Goal: Task Accomplishment & Management: Manage account settings

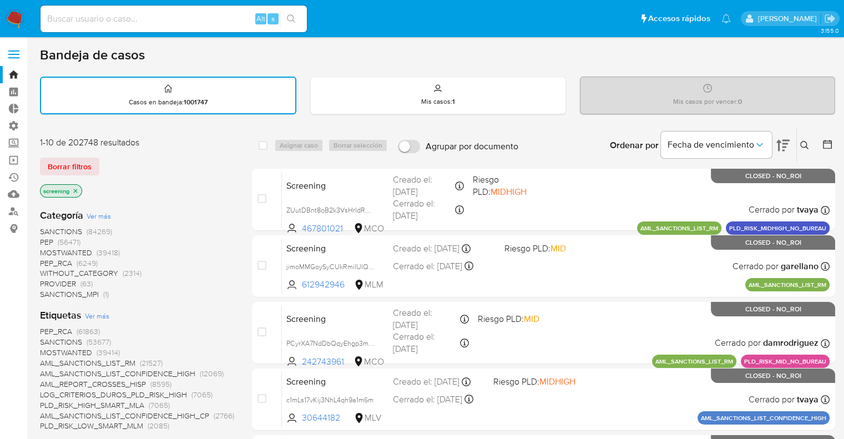
click at [606, 8] on ul "Pausado Ver notificaciones Alt s Accesos rápidos Presiona las siguientes teclas…" at bounding box center [386, 18] width 702 height 28
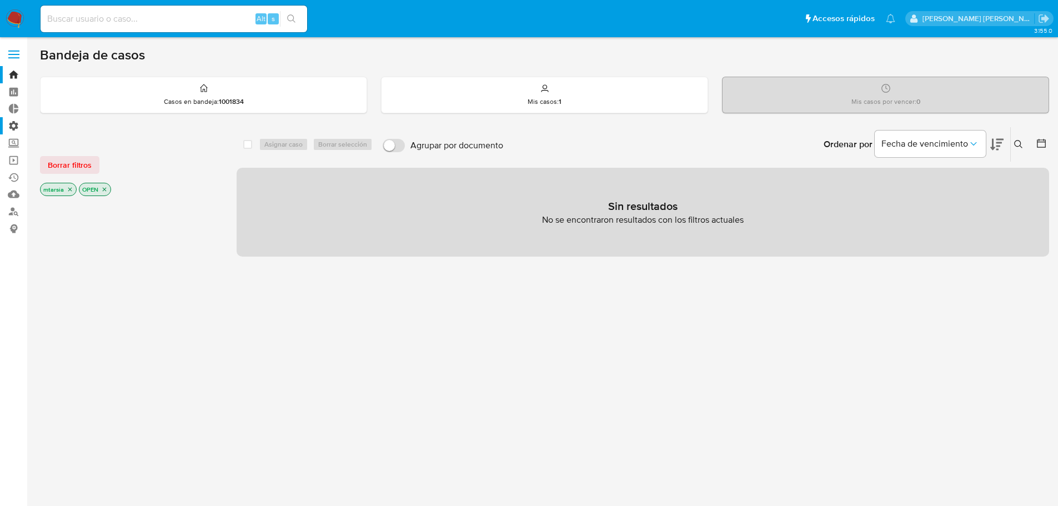
click at [18, 122] on label "Administración" at bounding box center [66, 125] width 132 height 17
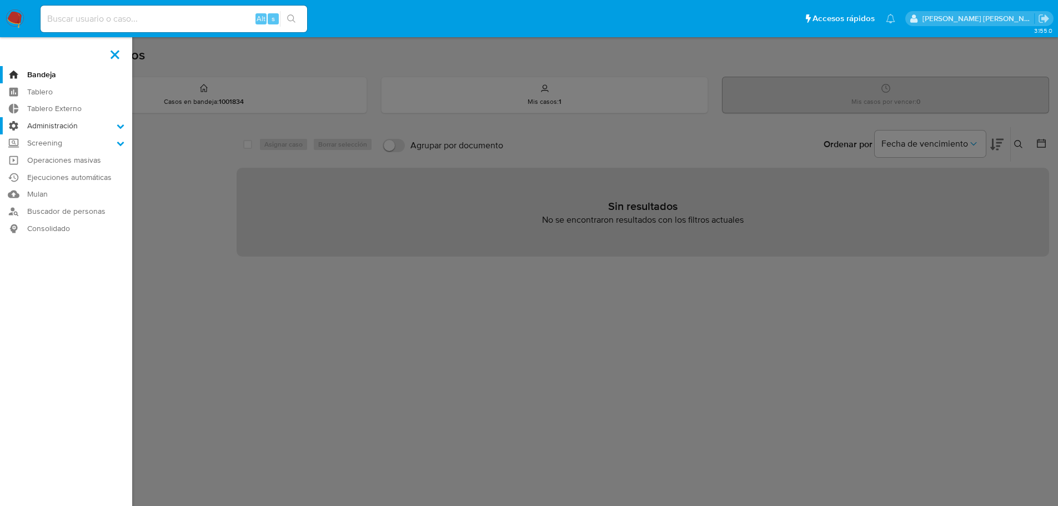
click at [0, 0] on input "Administración" at bounding box center [0, 0] width 0 height 0
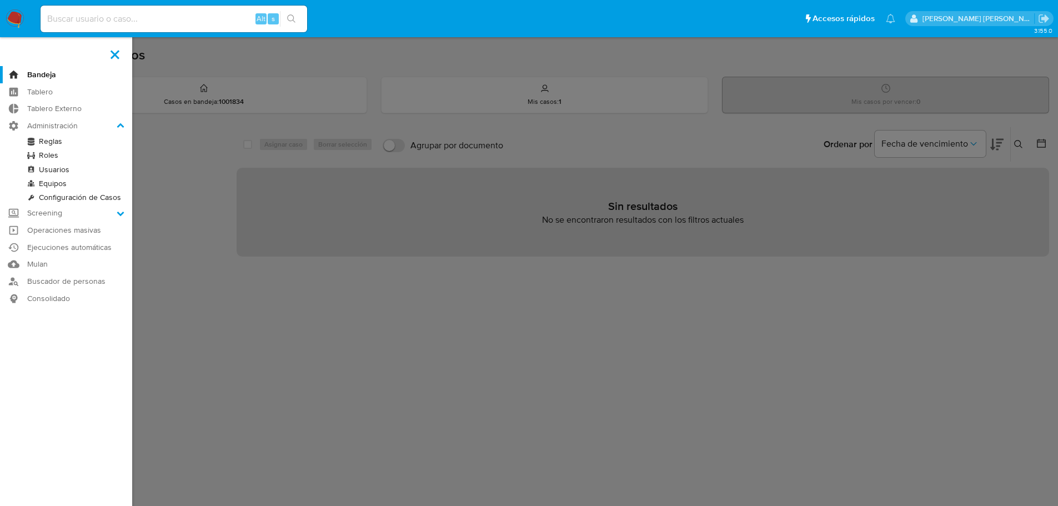
click at [41, 194] on link "Configuración de Casos" at bounding box center [66, 197] width 132 height 14
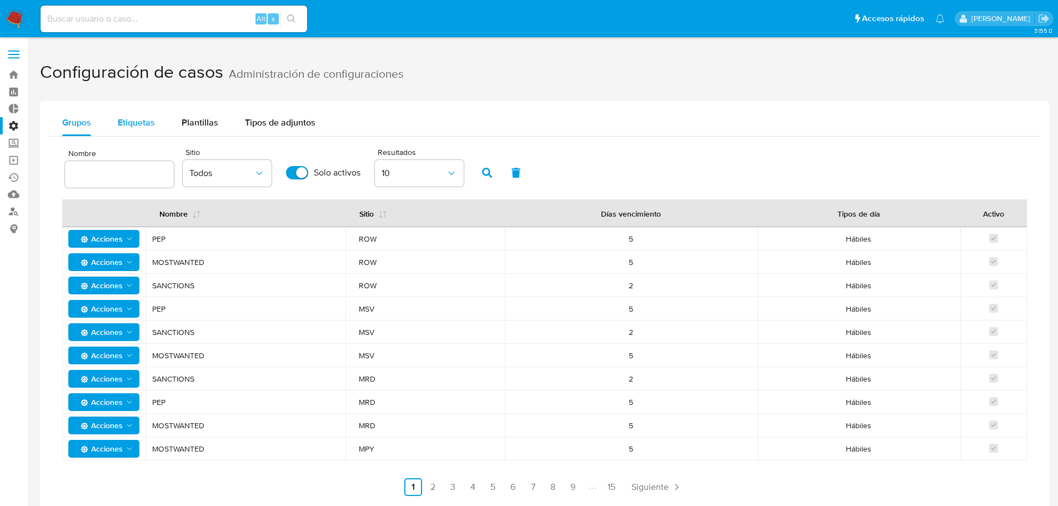
click at [162, 118] on button "Etiquetas" at bounding box center [136, 122] width 64 height 27
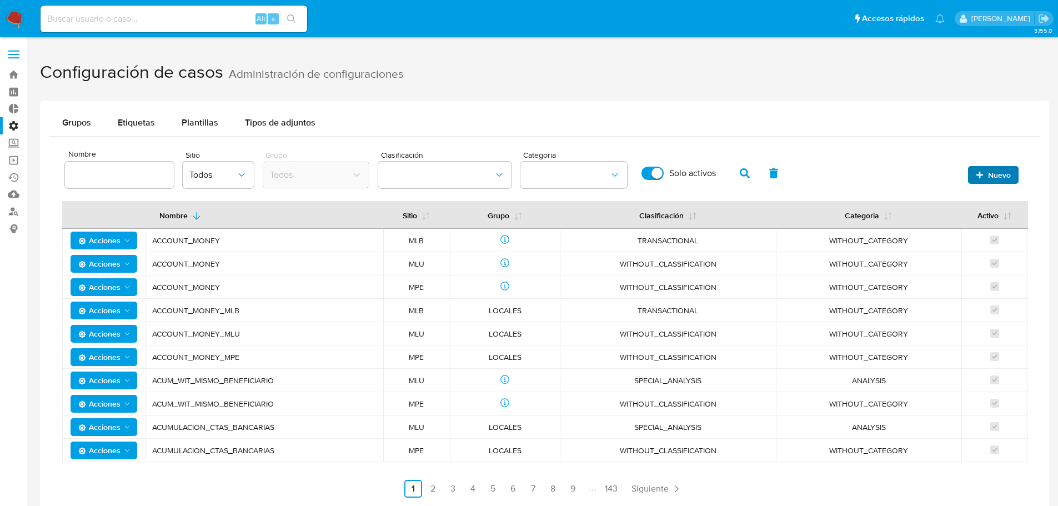
click at [978, 174] on icon "button" at bounding box center [979, 174] width 7 height 7
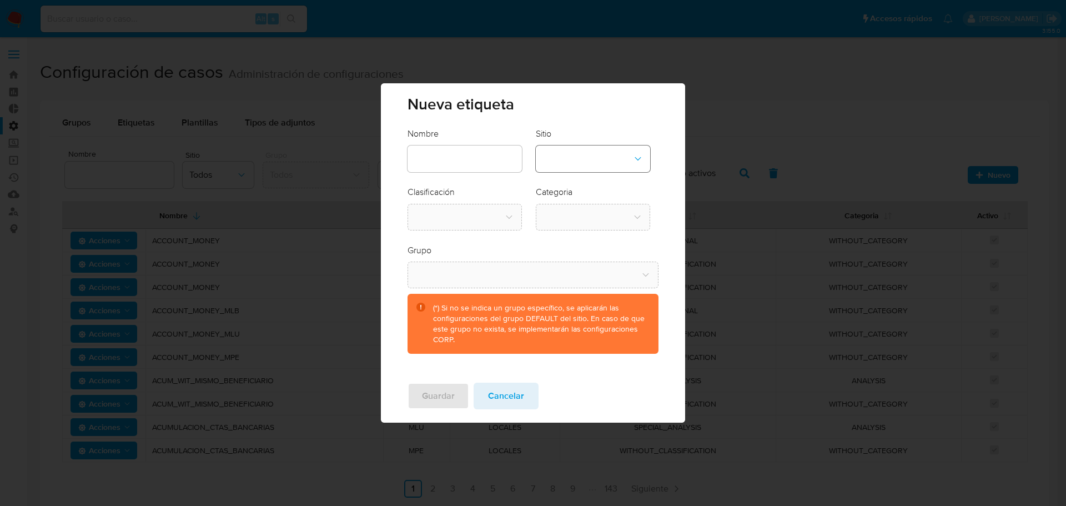
click at [608, 156] on button "site-dropdown" at bounding box center [593, 158] width 114 height 27
click at [596, 210] on div "CBT" at bounding box center [589, 215] width 94 height 27
click at [539, 266] on button "group-dropdown" at bounding box center [533, 274] width 250 height 27
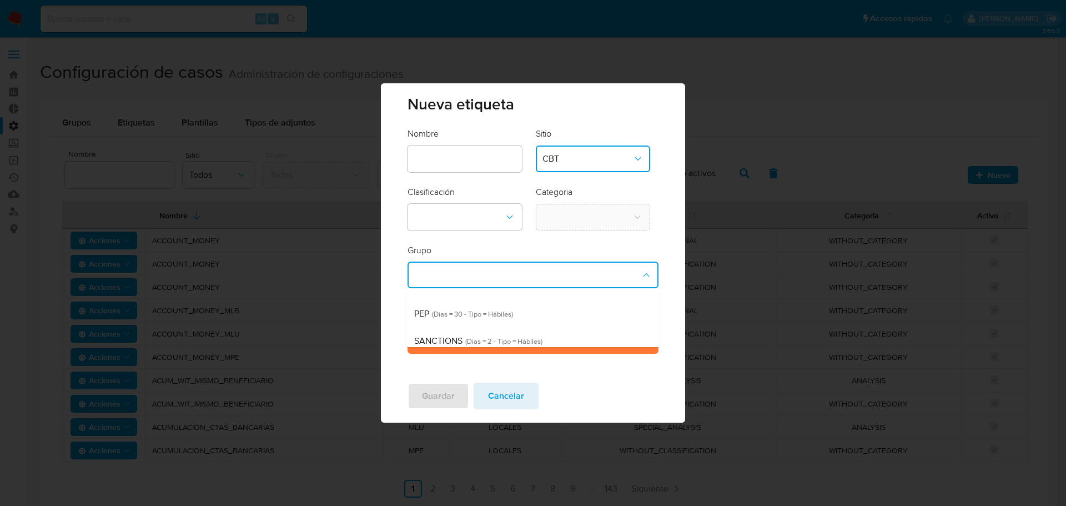
scroll to position [26, 0]
click at [610, 330] on div "SANCTIONS (Dias = 2 - Tipo = Hábiles)" at bounding box center [529, 333] width 230 height 27
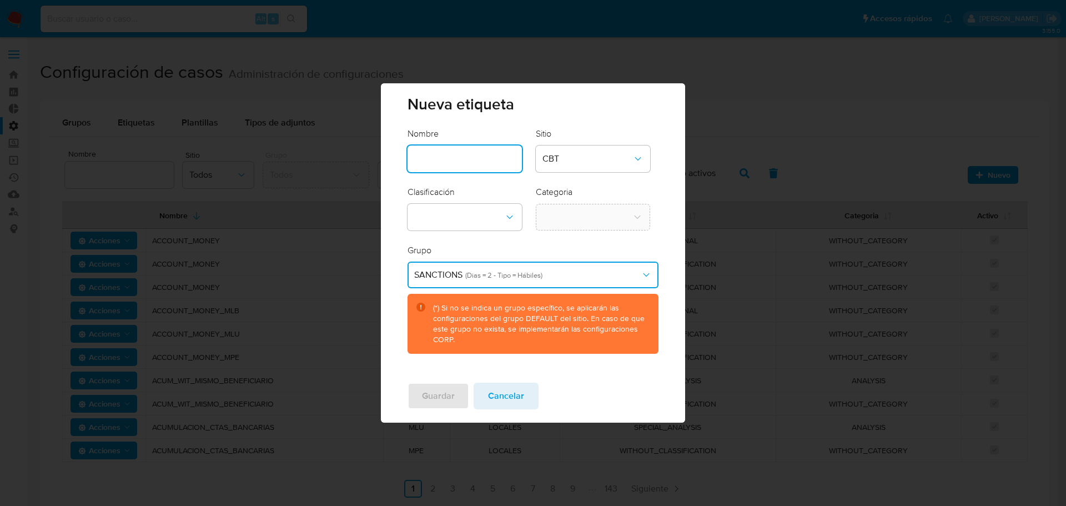
click at [461, 163] on input "text" at bounding box center [465, 159] width 114 height 14
type input "SANCTIONS_CBT"
click at [487, 222] on button "classification-dropdown" at bounding box center [465, 217] width 114 height 27
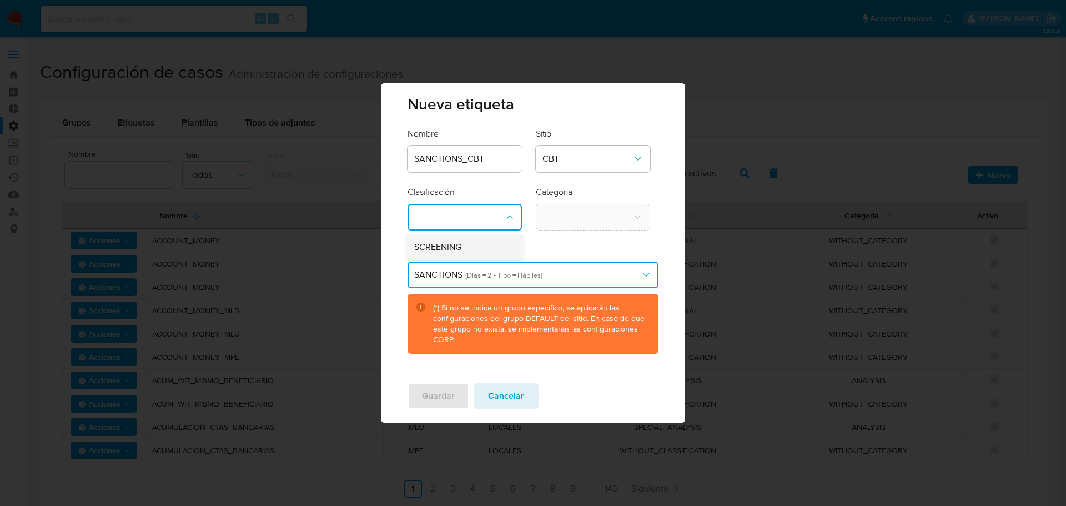
click at [484, 247] on div "SCREENING" at bounding box center [461, 247] width 94 height 27
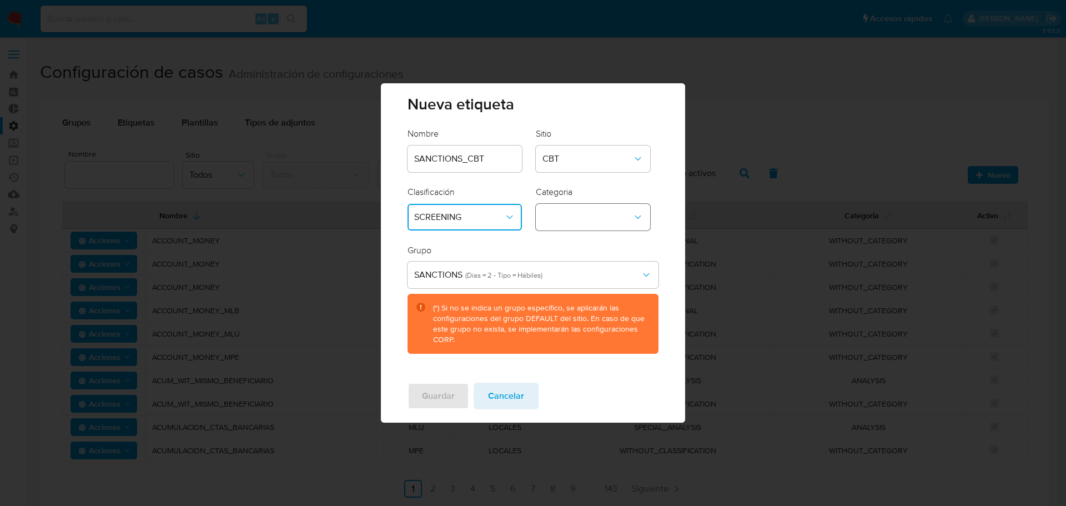
click at [565, 218] on button "category-dropdown" at bounding box center [593, 217] width 114 height 27
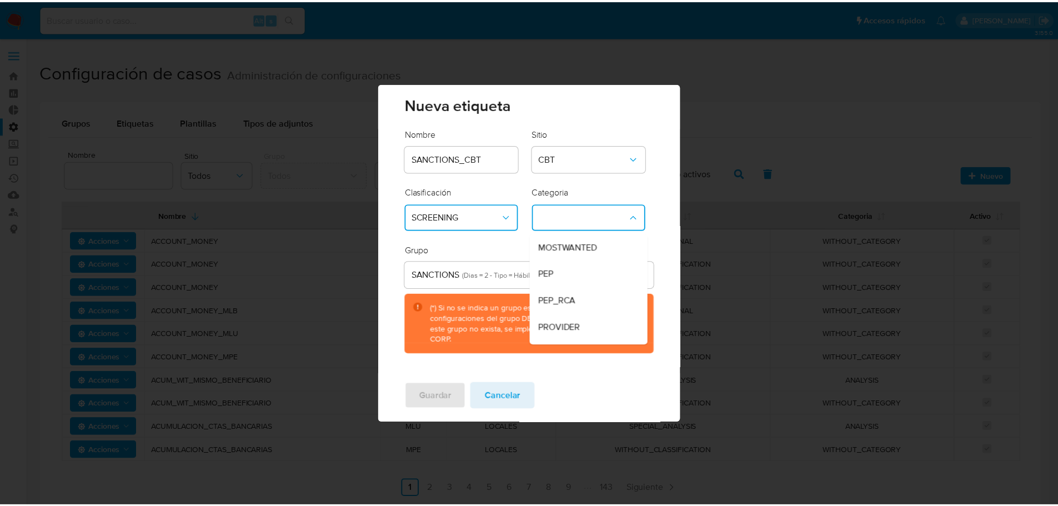
scroll to position [76, 0]
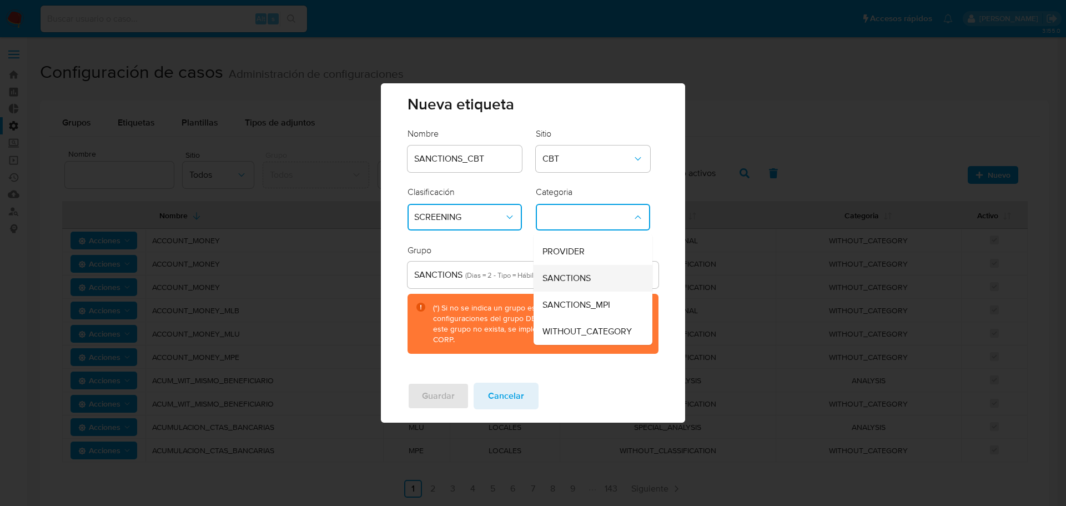
click at [620, 274] on div "SANCTIONS" at bounding box center [589, 278] width 94 height 27
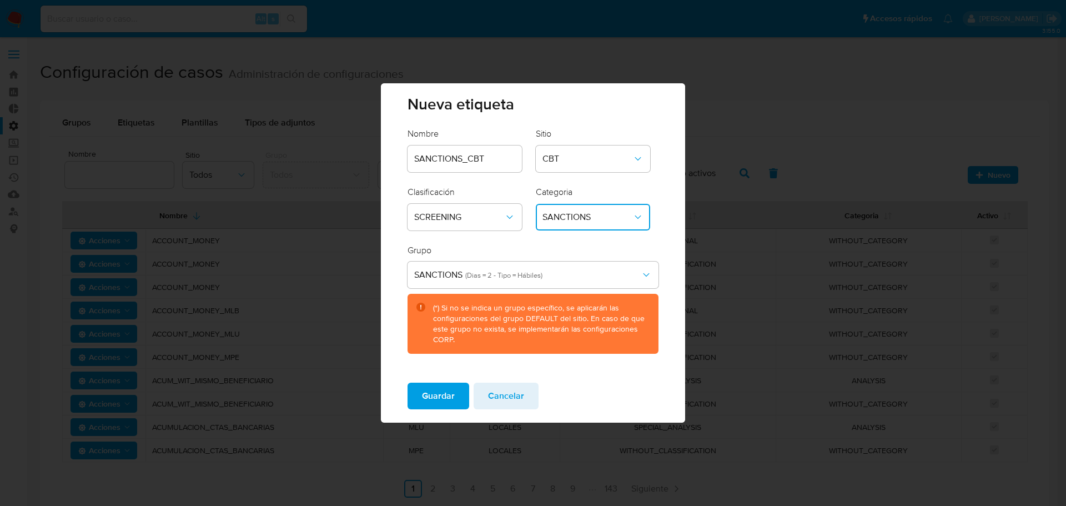
click at [595, 242] on form "Nombre SANCTIONS_CBT Sitio CBT Clasificación SCREENING Categoria SANCTIONS Grup…" at bounding box center [533, 240] width 250 height 225
click at [455, 391] on button "Guardar" at bounding box center [439, 396] width 62 height 27
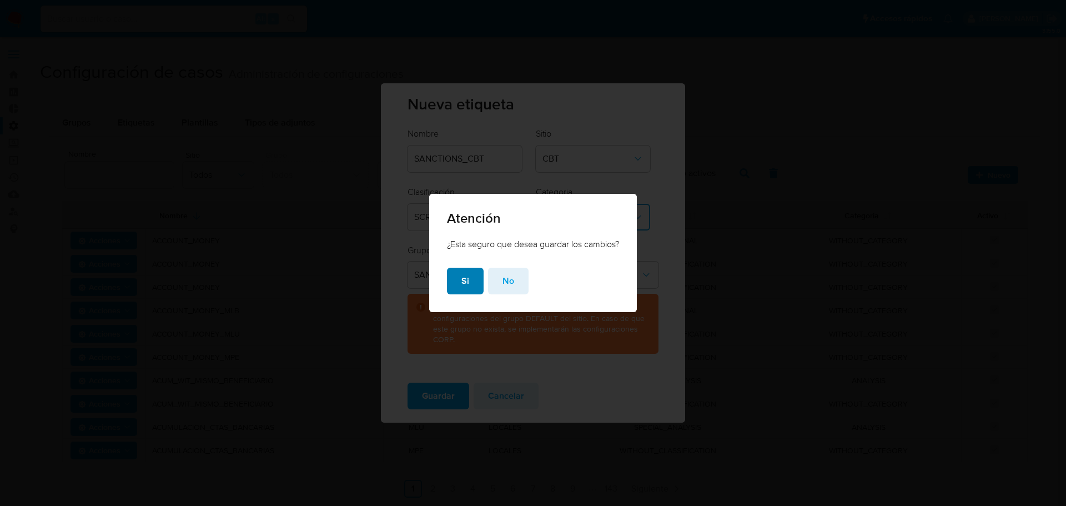
click at [474, 284] on button "Si" at bounding box center [465, 281] width 37 height 27
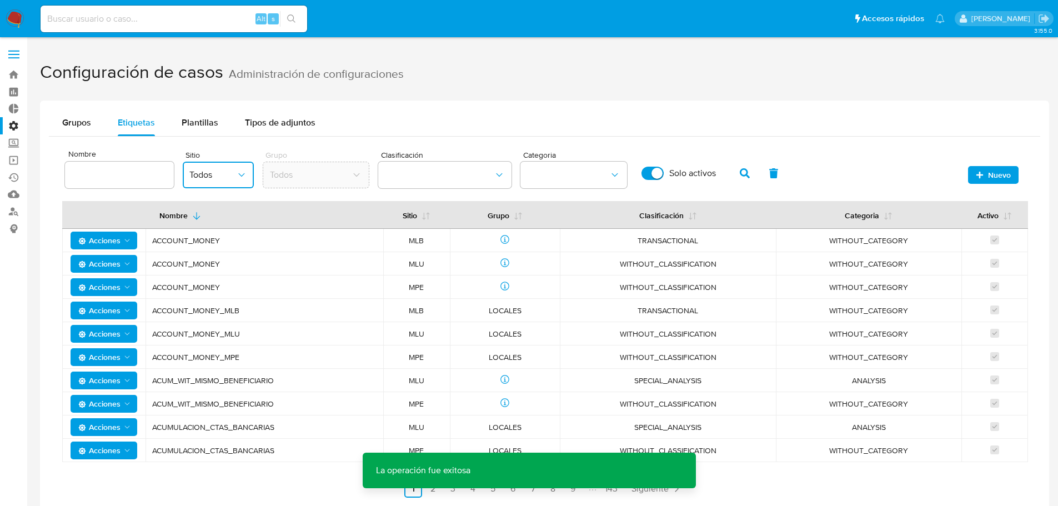
click at [219, 166] on button "Todos" at bounding box center [218, 175] width 71 height 27
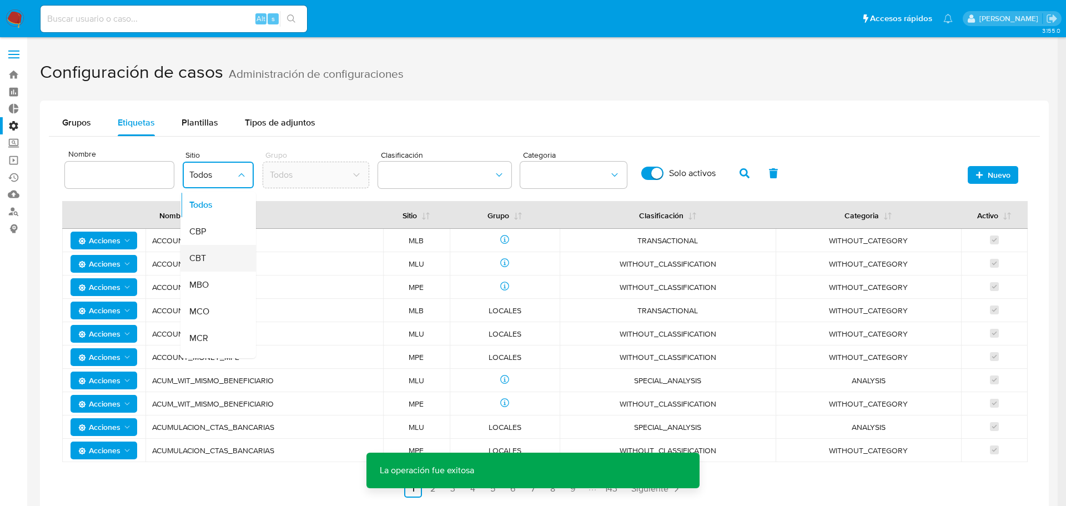
click at [214, 253] on div "CBT" at bounding box center [214, 258] width 51 height 27
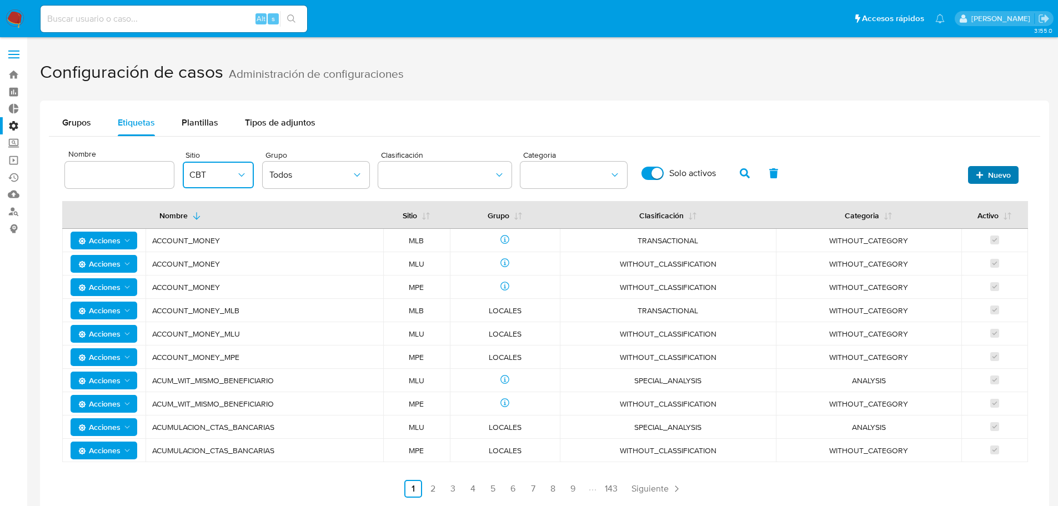
click at [989, 171] on span "Nuevo" at bounding box center [999, 175] width 23 height 18
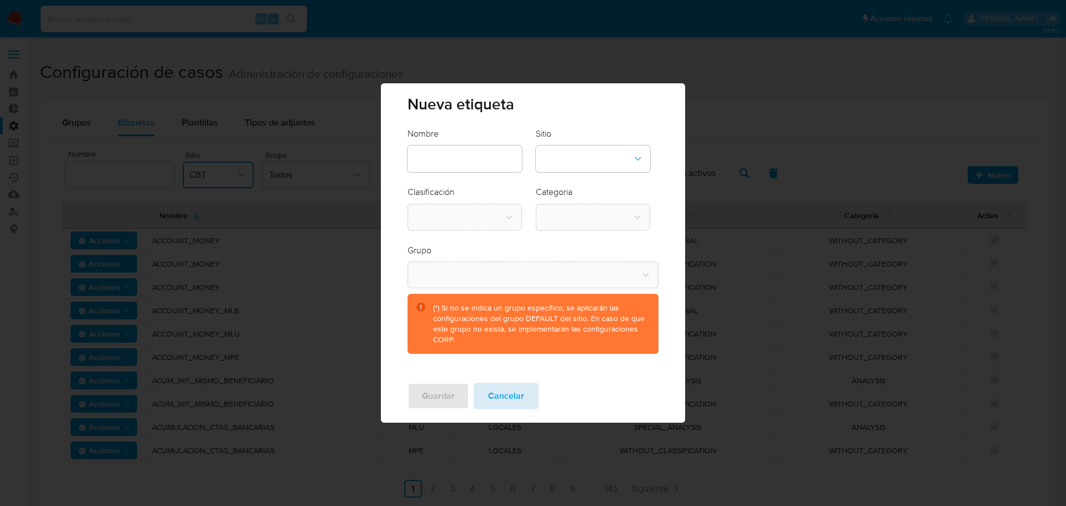
click at [510, 391] on span "Cancelar" at bounding box center [506, 396] width 36 height 24
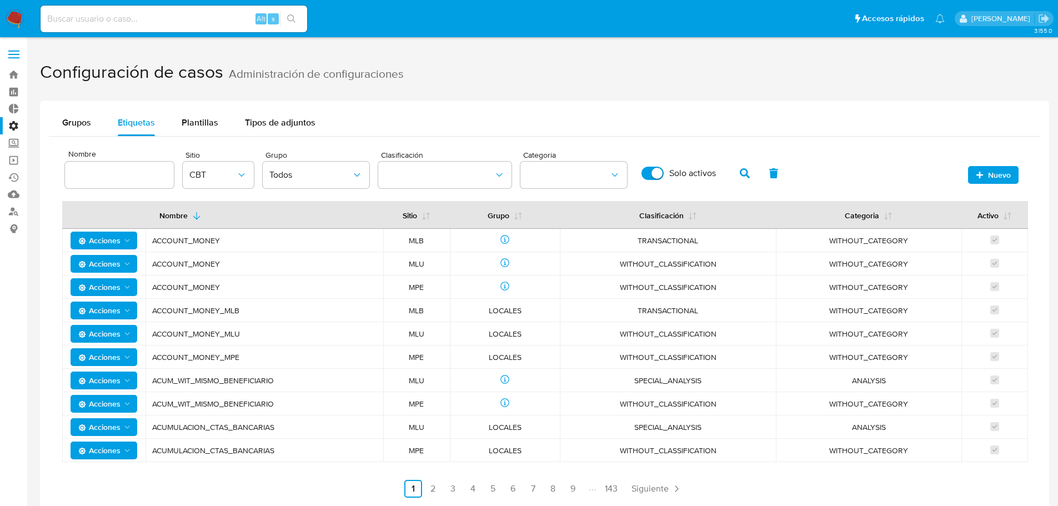
click at [736, 178] on button "button" at bounding box center [744, 173] width 29 height 27
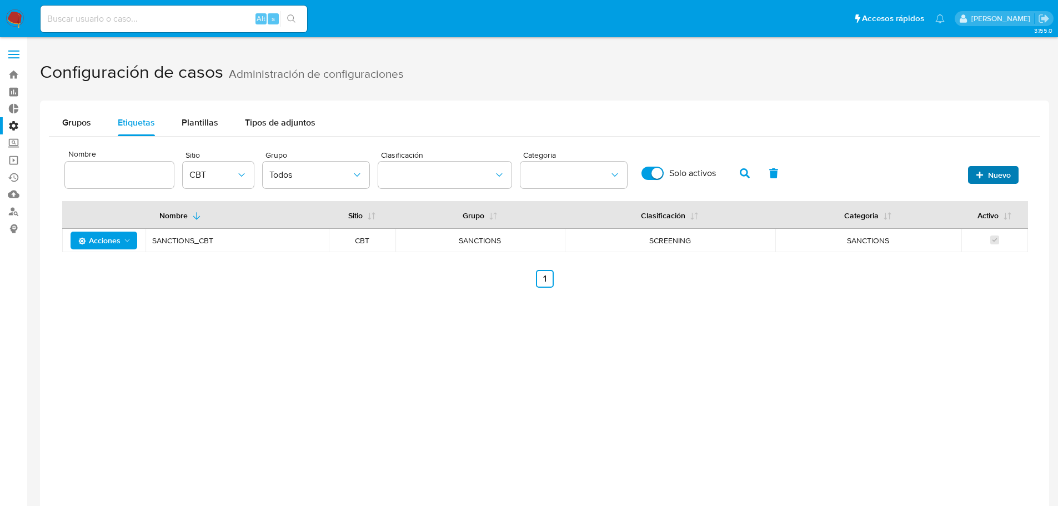
click at [977, 175] on icon "button" at bounding box center [979, 174] width 7 height 7
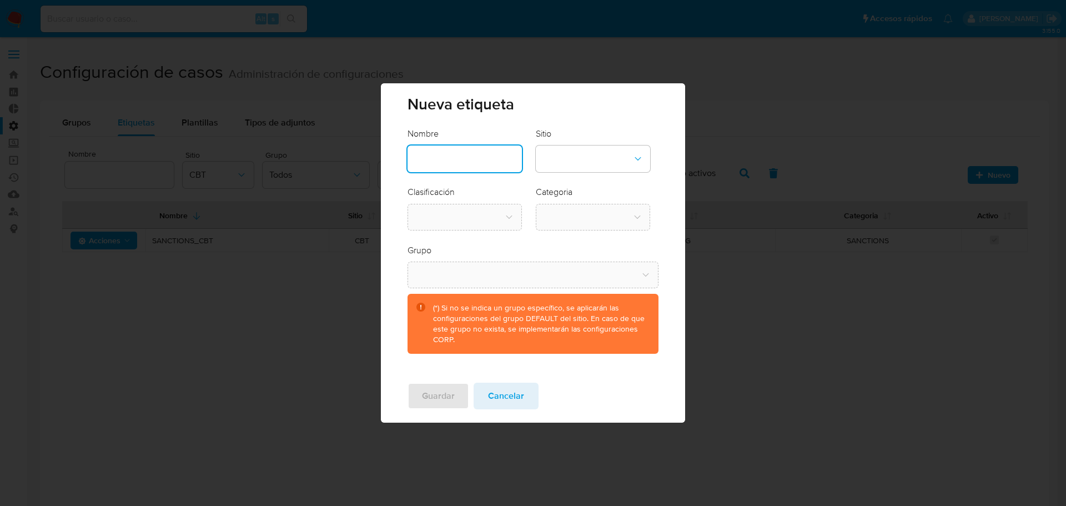
click at [510, 160] on input "text" at bounding box center [465, 159] width 114 height 14
click at [591, 158] on button "site-dropdown" at bounding box center [593, 158] width 114 height 27
click at [570, 212] on div "CBT" at bounding box center [589, 215] width 94 height 27
click at [502, 161] on input "text" at bounding box center [465, 159] width 114 height 14
drag, startPoint x: 462, startPoint y: 158, endPoint x: 391, endPoint y: 158, distance: 70.5
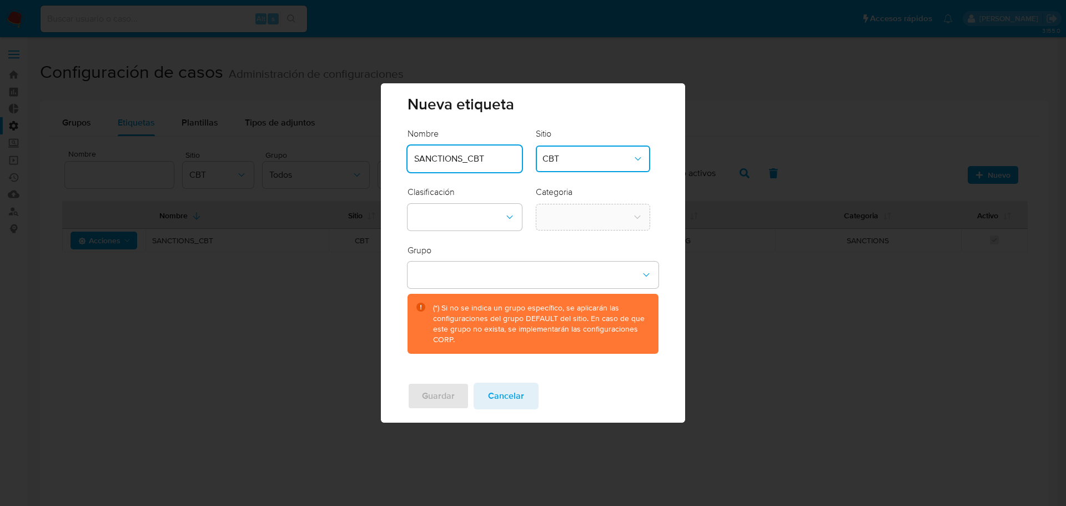
click at [391, 158] on div "Nombre SANCTIONS_CBT Sitio CBT Clasificación Categoria Grupo (*) Si no se indic…" at bounding box center [533, 250] width 304 height 245
type input "PEP_CBT"
click at [459, 213] on button "classification-dropdown" at bounding box center [465, 217] width 114 height 27
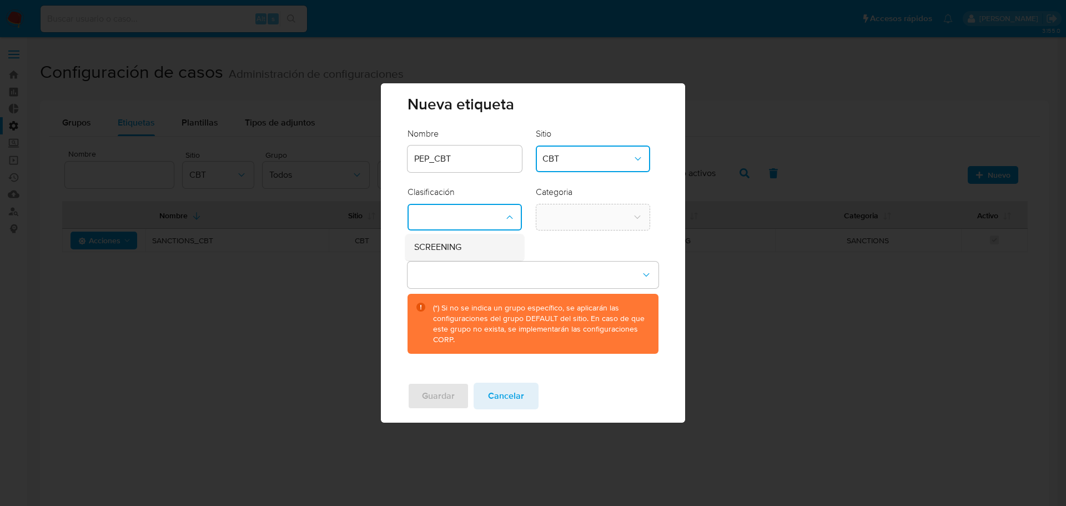
click at [501, 240] on div "SCREENING" at bounding box center [461, 247] width 94 height 27
click at [587, 218] on button "category-dropdown" at bounding box center [593, 217] width 114 height 27
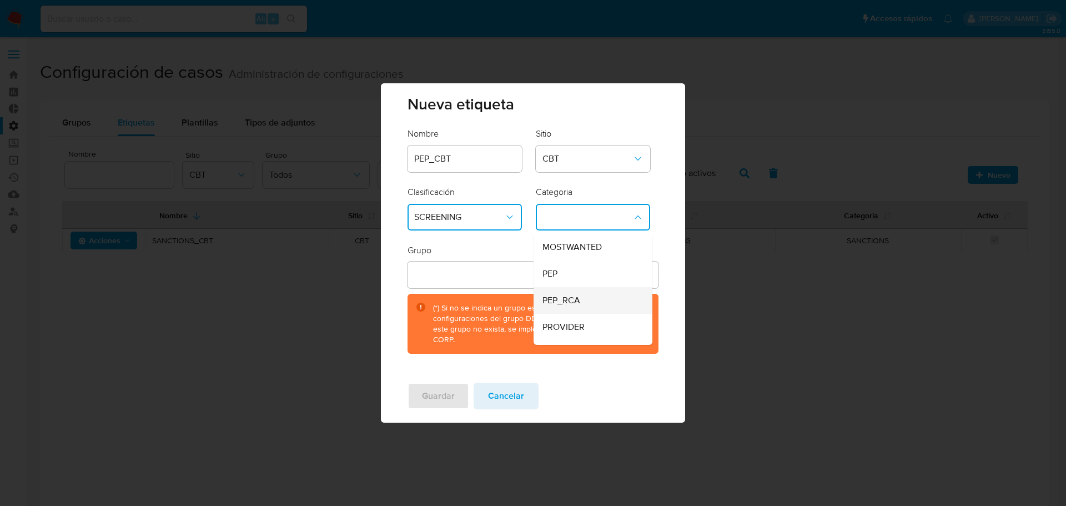
click at [595, 288] on div "PEP_RCA" at bounding box center [589, 300] width 94 height 27
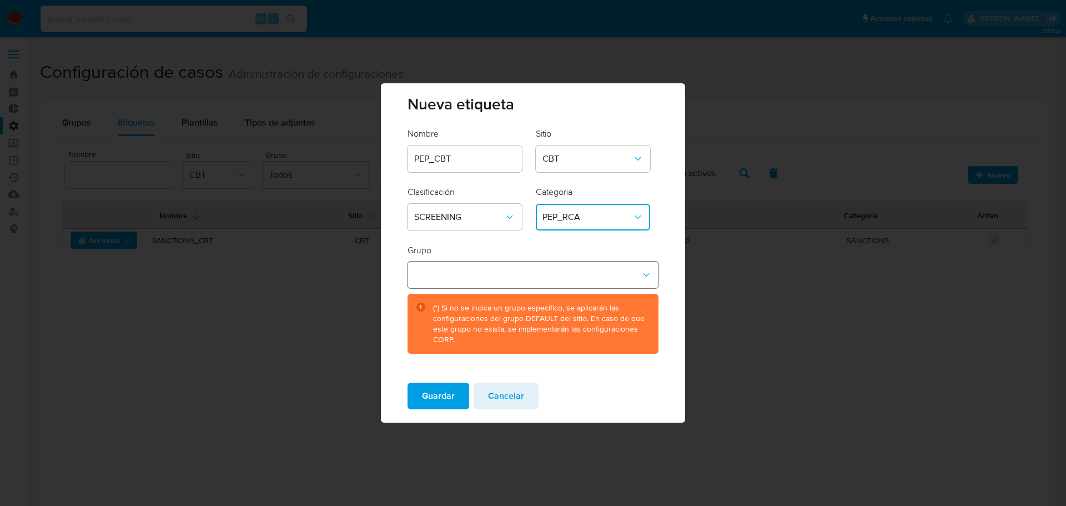
click at [583, 271] on button "group-dropdown" at bounding box center [533, 274] width 250 height 27
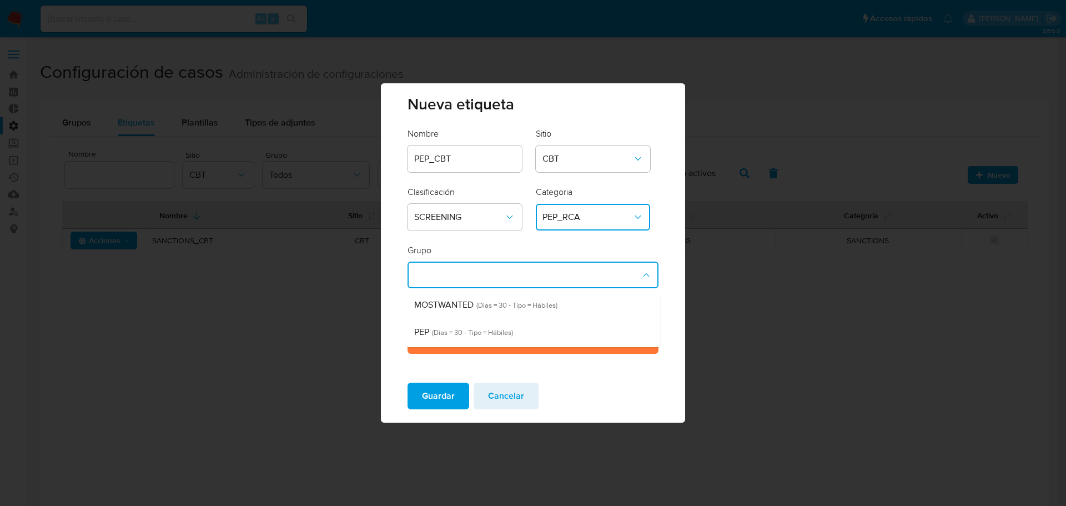
click at [591, 322] on div "PEP (Dias = 30 - Tipo = Hábiles)" at bounding box center [529, 332] width 230 height 27
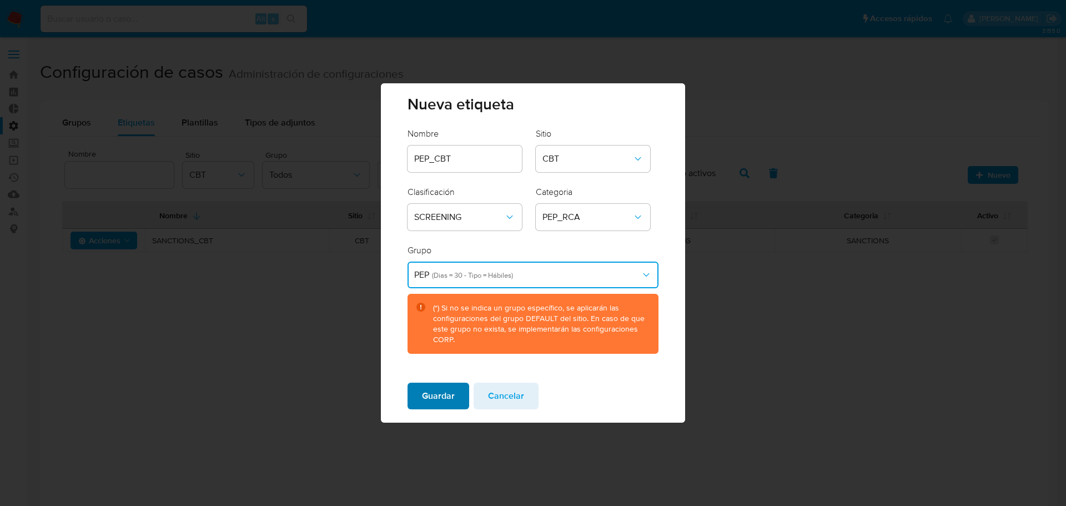
click at [461, 386] on button "Guardar" at bounding box center [439, 396] width 62 height 27
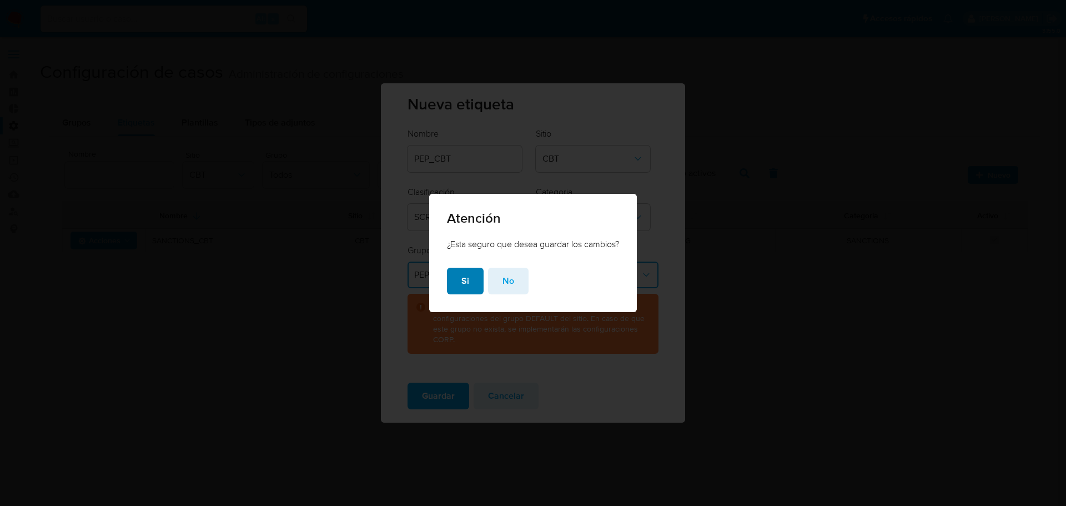
click at [472, 268] on button "Si" at bounding box center [465, 281] width 37 height 27
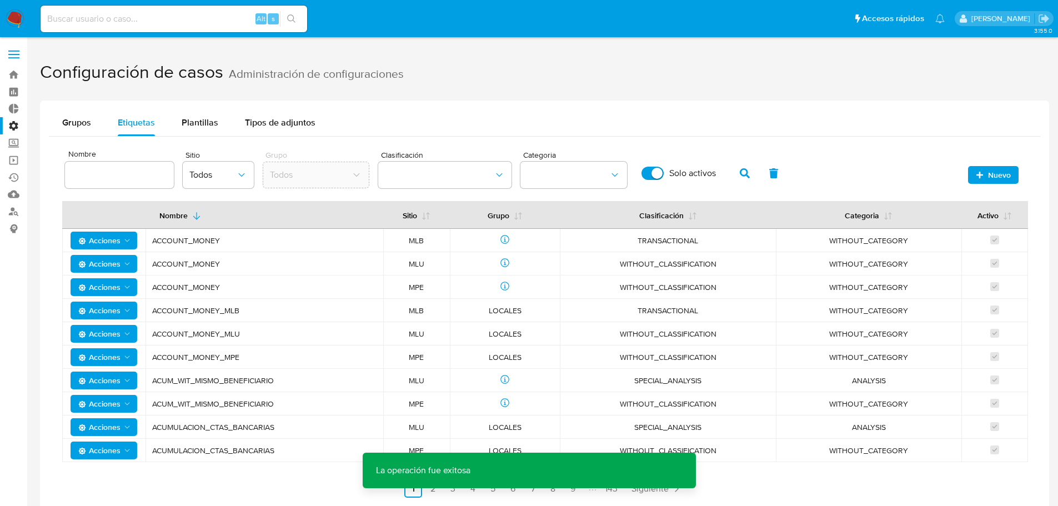
click at [978, 170] on span "Nuevo" at bounding box center [992, 175] width 35 height 16
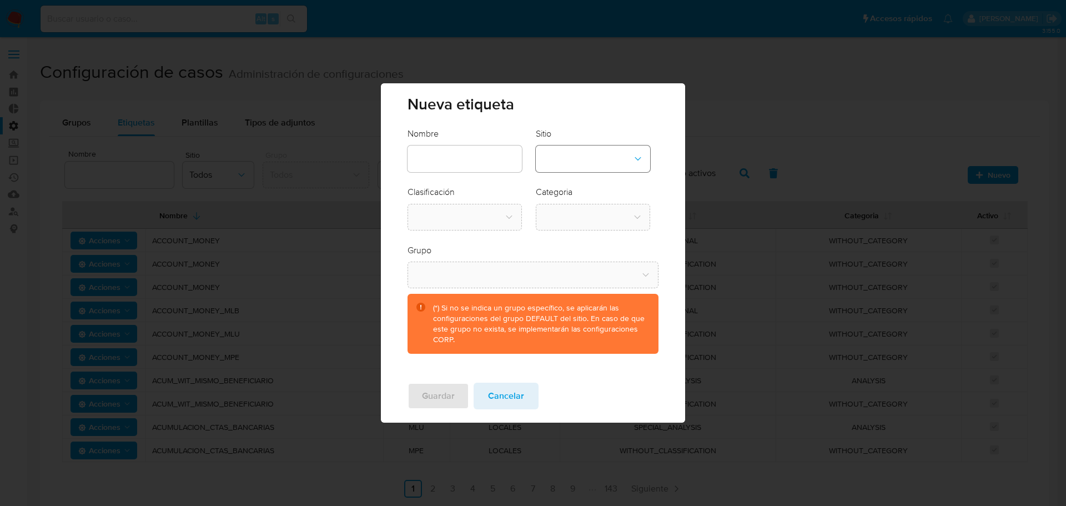
click at [608, 161] on button "site-dropdown" at bounding box center [593, 158] width 114 height 27
click at [584, 210] on div "CBT" at bounding box center [589, 215] width 94 height 27
click at [498, 155] on input "text" at bounding box center [465, 159] width 114 height 14
drag, startPoint x: 429, startPoint y: 160, endPoint x: 379, endPoint y: 156, distance: 49.6
click at [379, 156] on div "Nueva etiqueta Nombre PEP_CBT Sitio CBT Clasificación Categoria Grupo (*) Si no…" at bounding box center [533, 253] width 1066 height 506
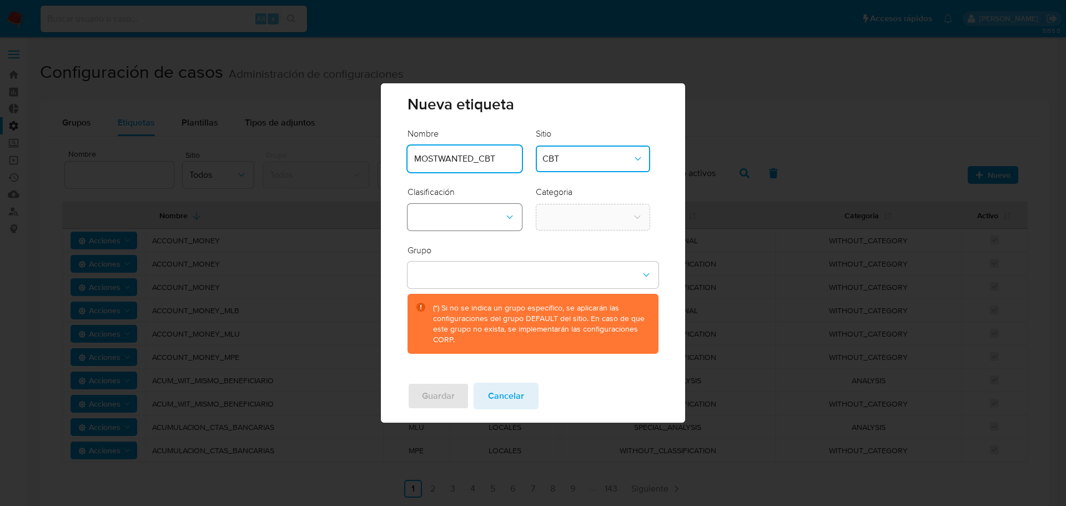
type input "MOSTWANTED_CBT"
click at [516, 219] on button "classification-dropdown" at bounding box center [465, 217] width 114 height 27
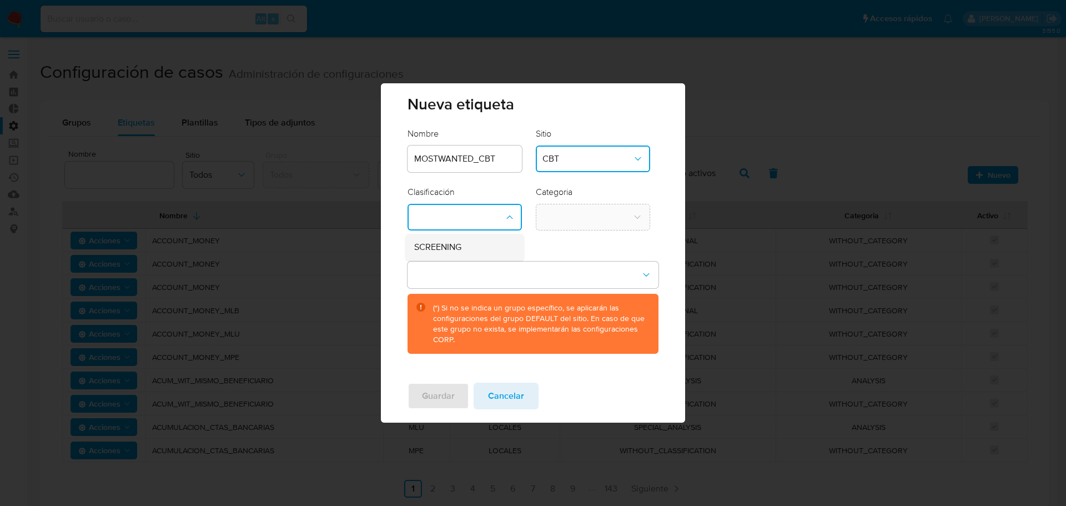
click at [510, 246] on li "SCREENING" at bounding box center [464, 247] width 119 height 27
click at [566, 230] on form "Nombre MOSTWANTED_CBT Sitio CBT Clasificación SCREENING Categoria Grupo (*) Si …" at bounding box center [533, 240] width 250 height 225
click at [571, 224] on button "category-dropdown" at bounding box center [593, 217] width 114 height 27
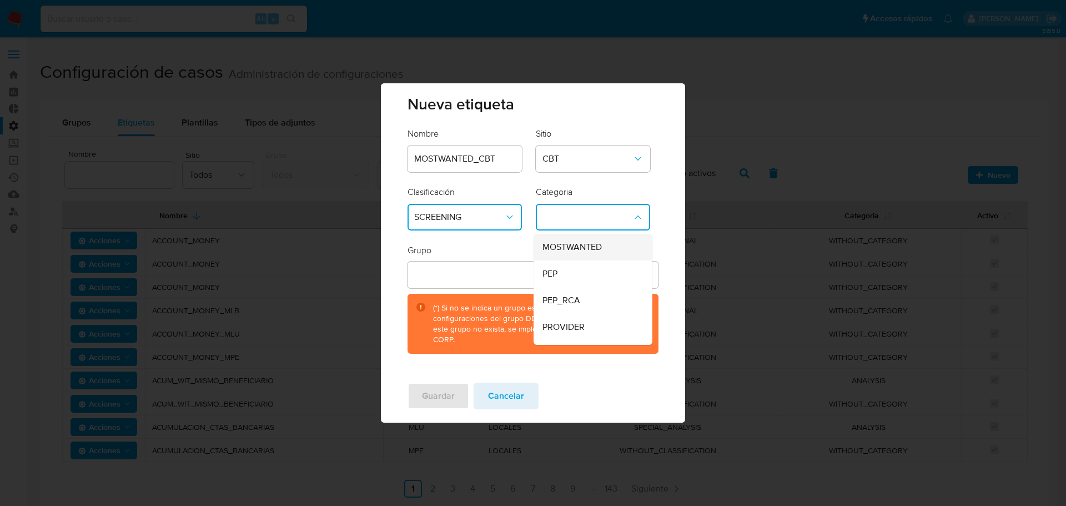
click at [611, 247] on div "MOSTWANTED" at bounding box center [589, 247] width 94 height 27
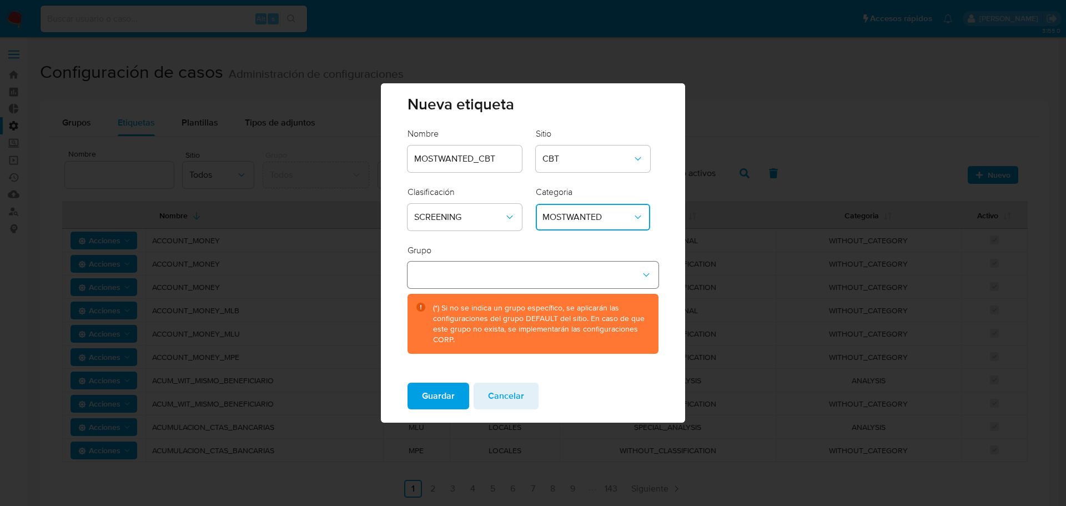
click at [586, 275] on button "group-dropdown" at bounding box center [533, 274] width 250 height 27
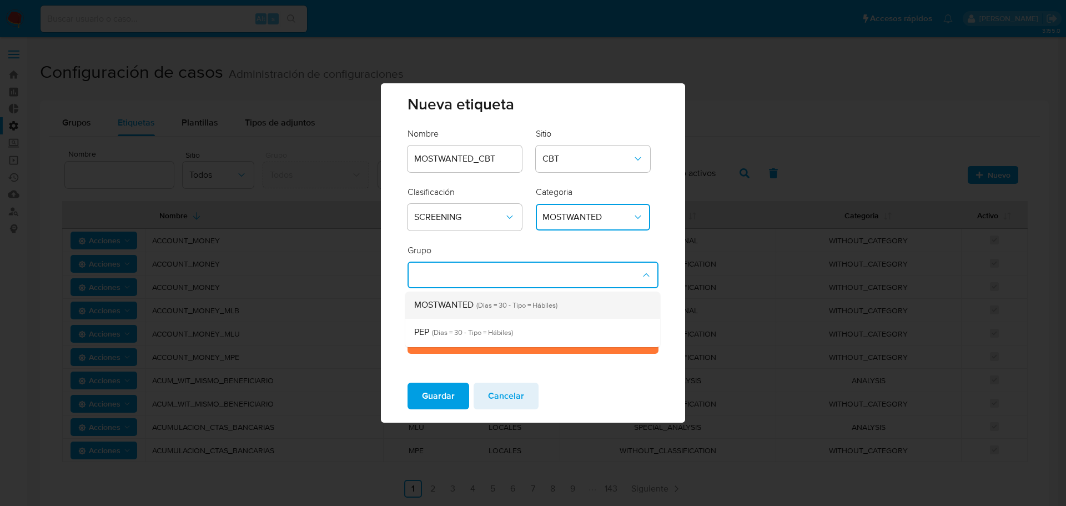
click at [584, 298] on div "MOSTWANTED (Dias = 30 - Tipo = Hábiles)" at bounding box center [529, 304] width 230 height 27
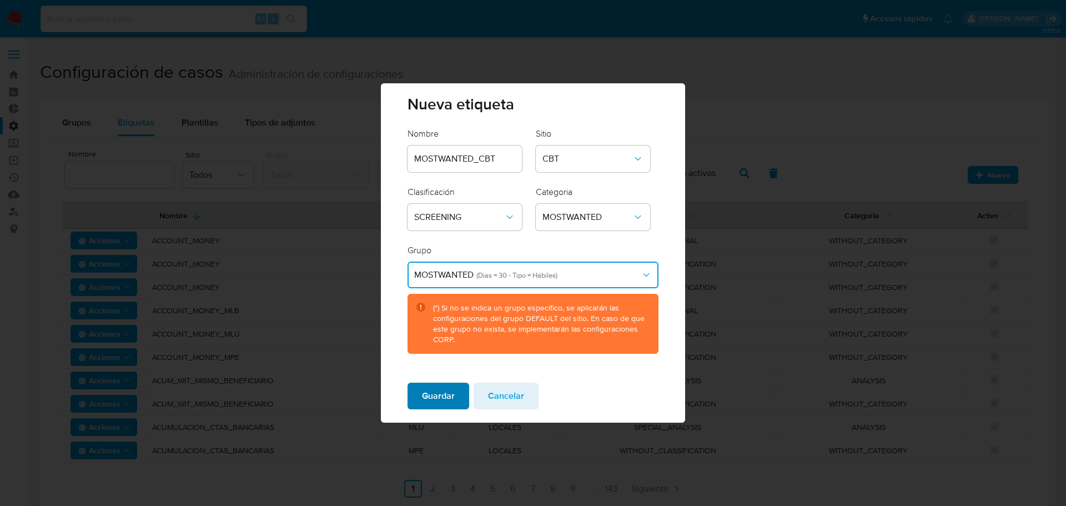
click at [466, 391] on button "Guardar" at bounding box center [439, 396] width 62 height 27
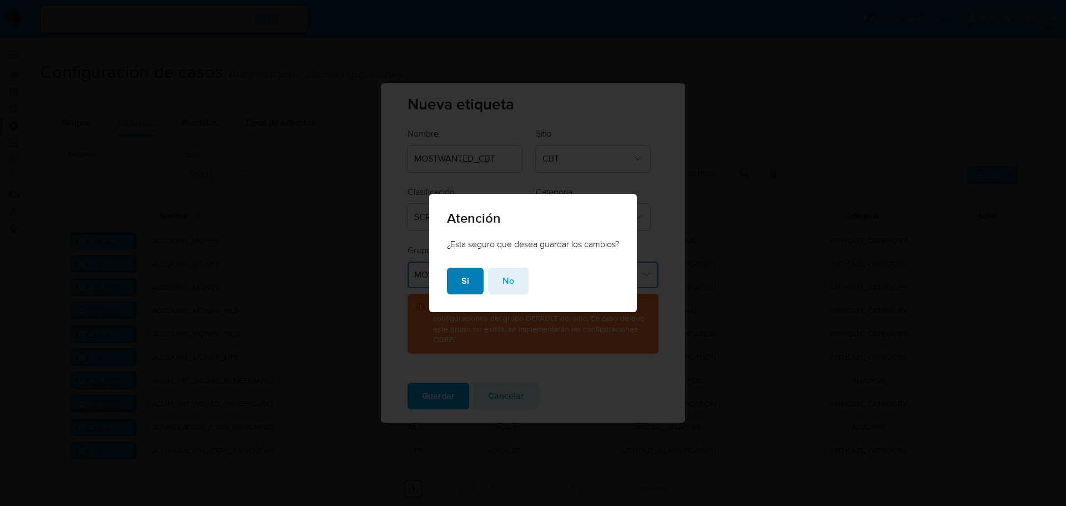
click at [457, 283] on button "Si" at bounding box center [465, 281] width 37 height 27
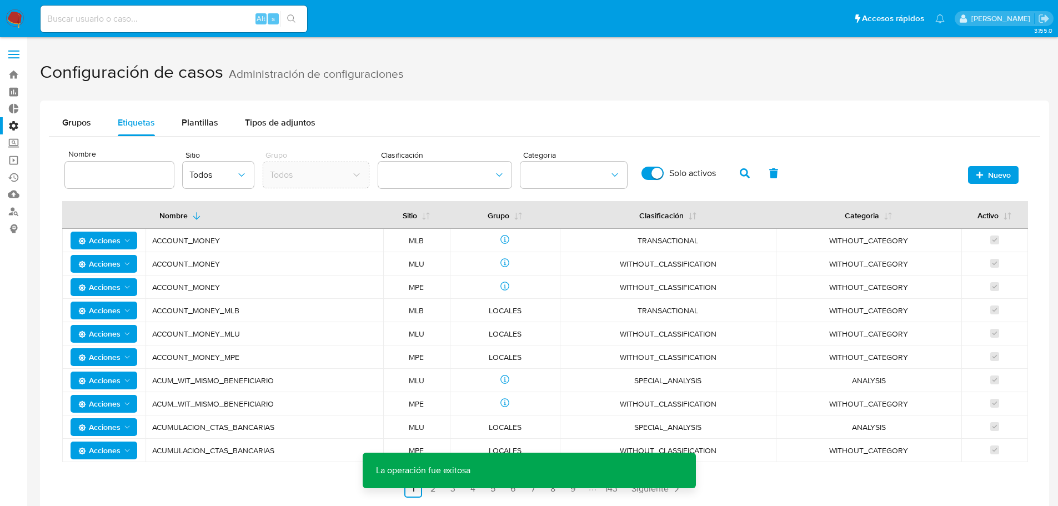
click at [256, 170] on div "Nombre Sitio Todos Grupo Todos Clasificación Categoria Solo activos" at bounding box center [426, 168] width 723 height 47
click at [245, 170] on icon "site" at bounding box center [241, 174] width 11 height 11
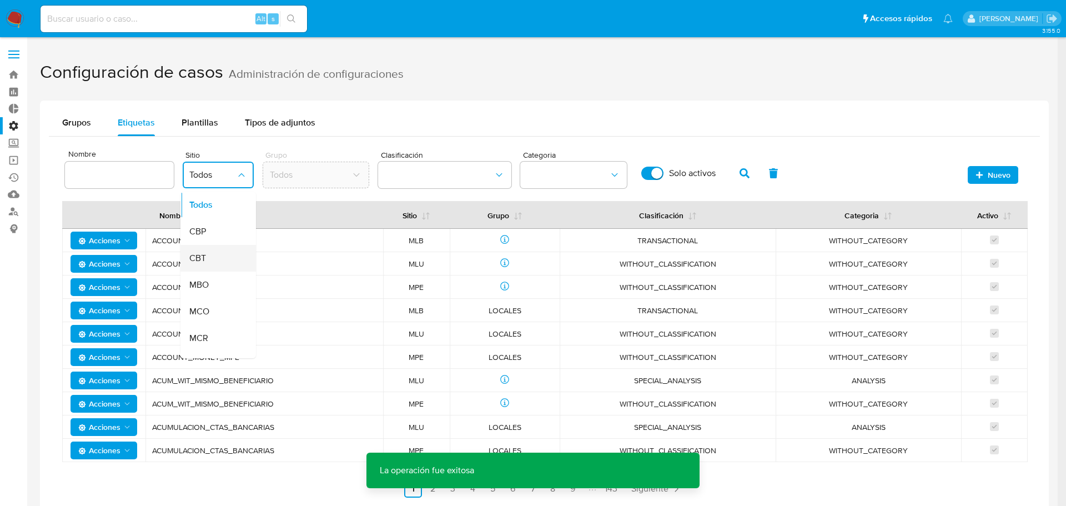
click at [223, 258] on div "CBT" at bounding box center [214, 258] width 51 height 27
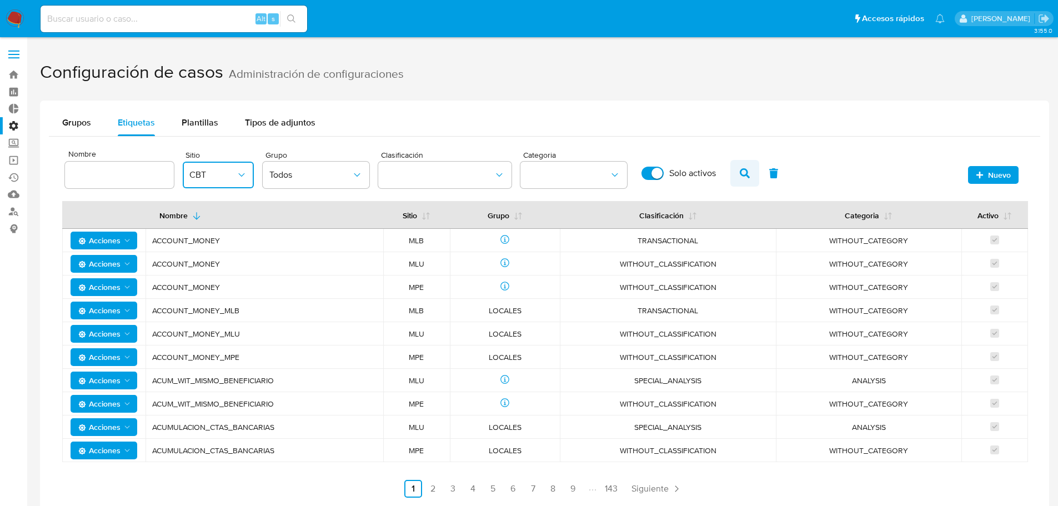
click at [752, 174] on button "button" at bounding box center [744, 173] width 29 height 27
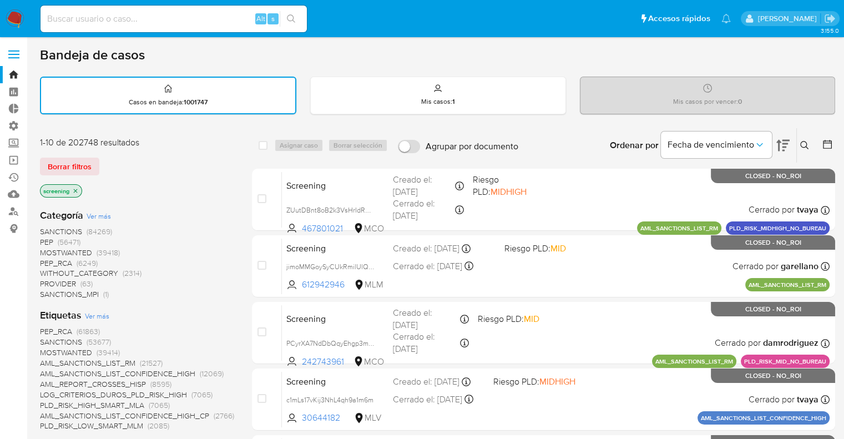
click at [100, 160] on div "Borrar filtros" at bounding box center [129, 167] width 178 height 18
